Goal: Task Accomplishment & Management: Manage account settings

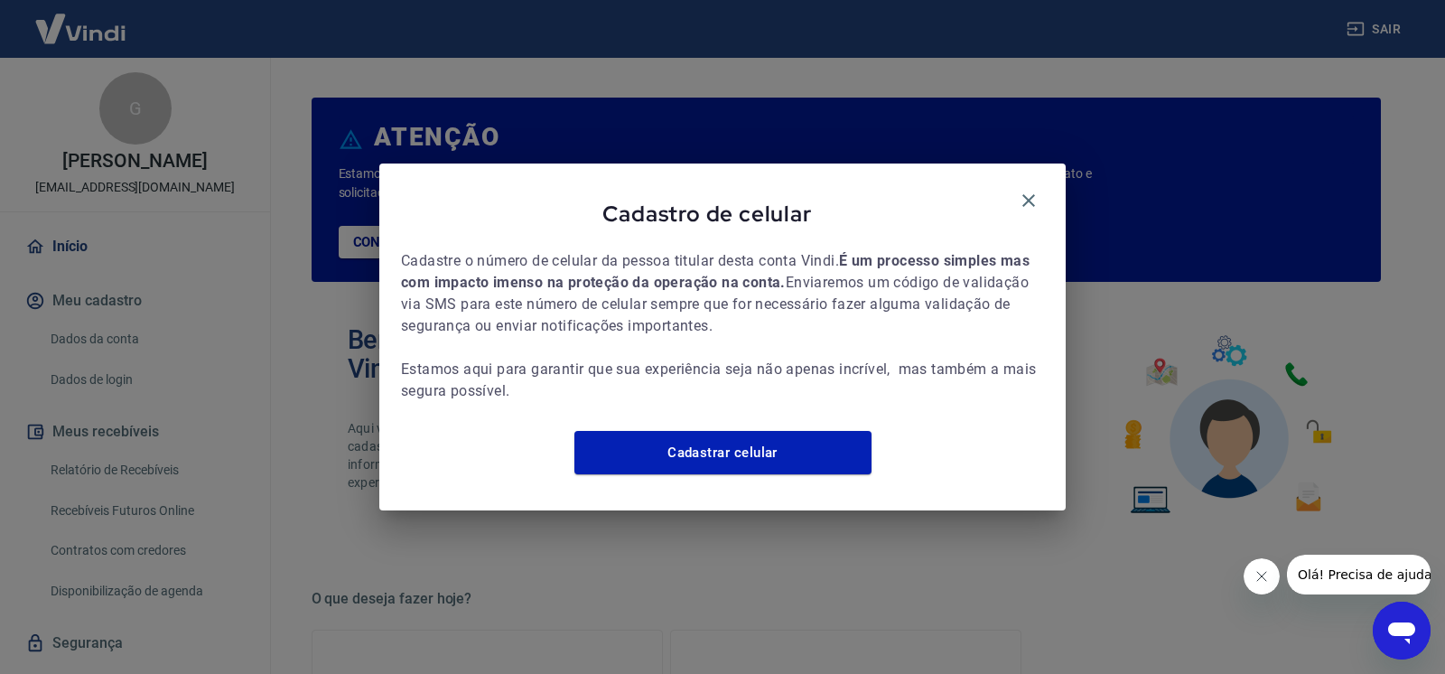
click at [1263, 572] on icon "Fechar mensagem da empresa" at bounding box center [1261, 576] width 14 height 14
click at [1027, 194] on icon "button" at bounding box center [1029, 200] width 13 height 13
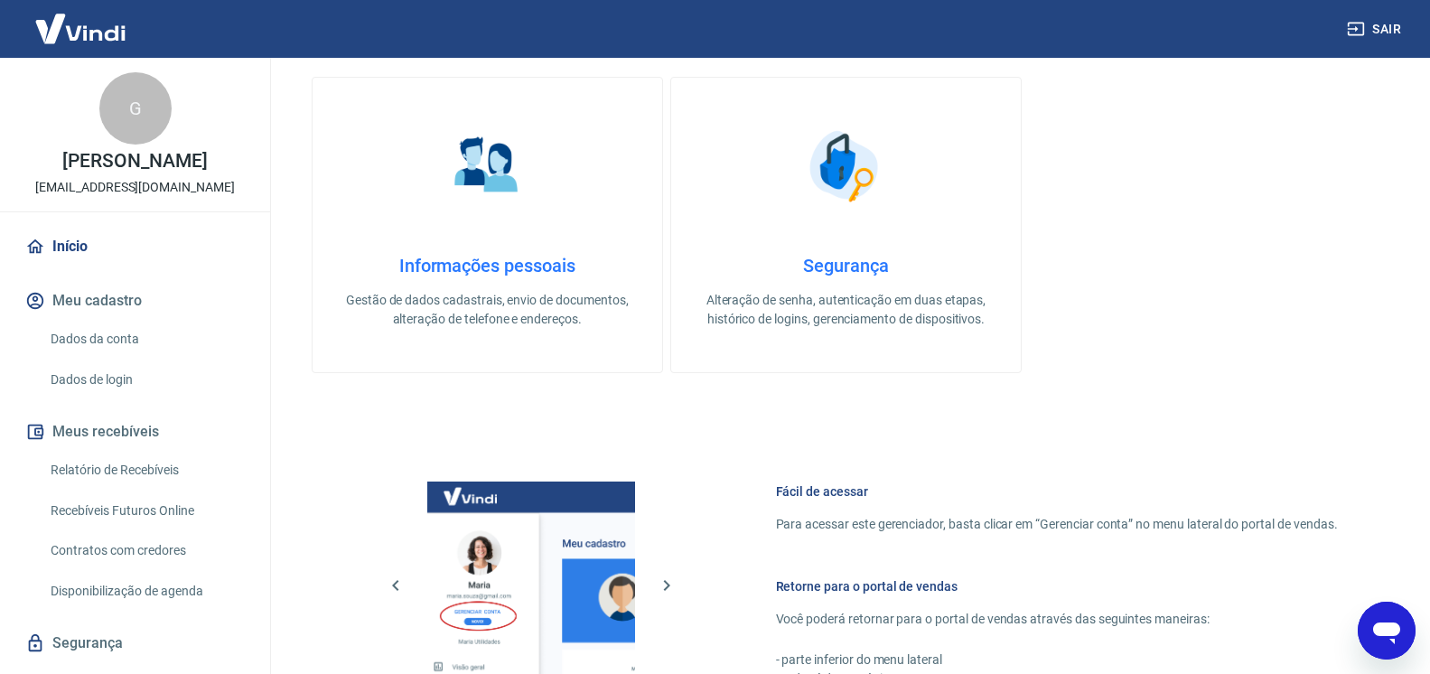
scroll to position [921, 0]
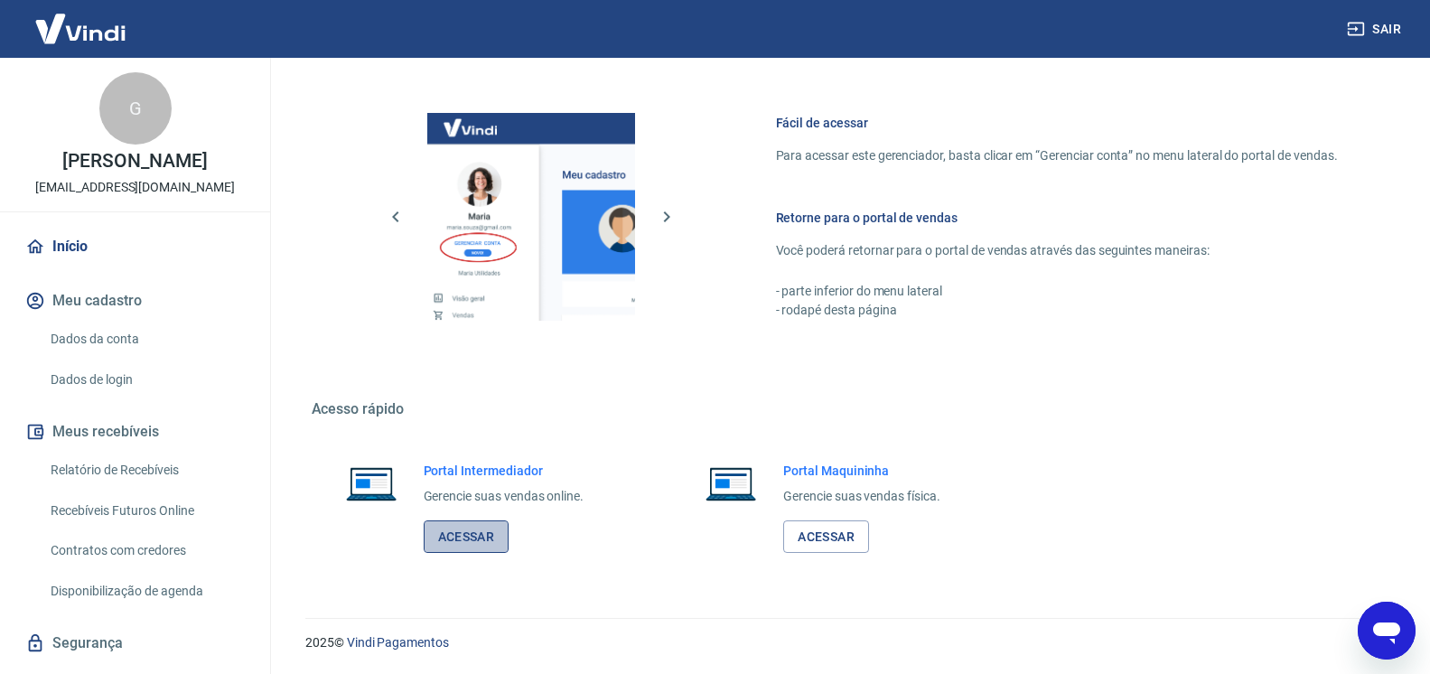
click at [472, 522] on link "Acessar" at bounding box center [467, 536] width 86 height 33
